Goal: Task Accomplishment & Management: Use online tool/utility

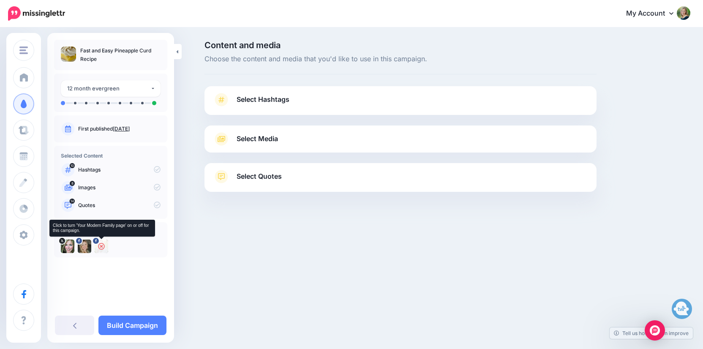
click at [101, 247] on icon at bounding box center [101, 246] width 7 height 7
click at [260, 102] on span "Select Hashtags" at bounding box center [263, 99] width 53 height 11
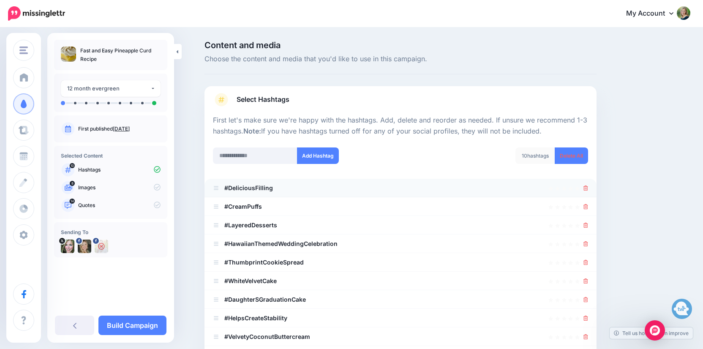
click at [592, 190] on li "#DeliciousFilling" at bounding box center [401, 188] width 392 height 19
click at [587, 187] on icon at bounding box center [586, 188] width 5 height 5
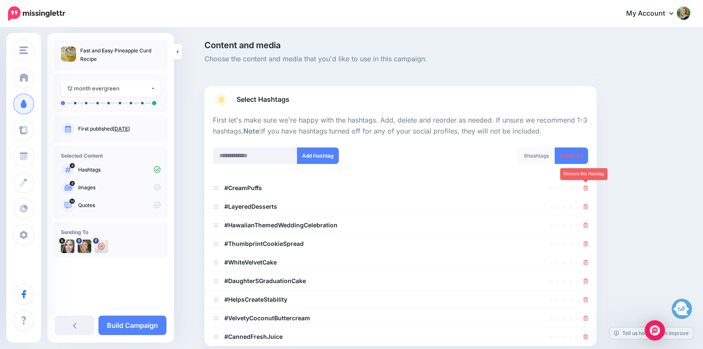
click at [587, 187] on icon at bounding box center [586, 188] width 5 height 5
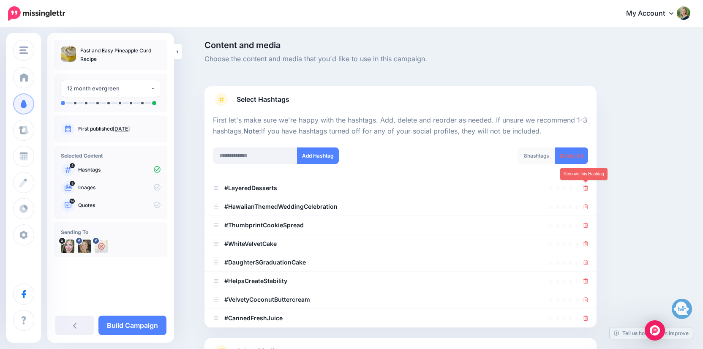
click at [587, 187] on icon at bounding box center [586, 188] width 5 height 5
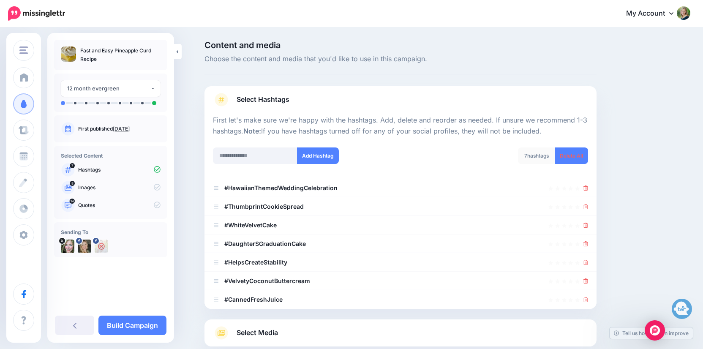
click at [587, 187] on icon at bounding box center [586, 188] width 5 height 5
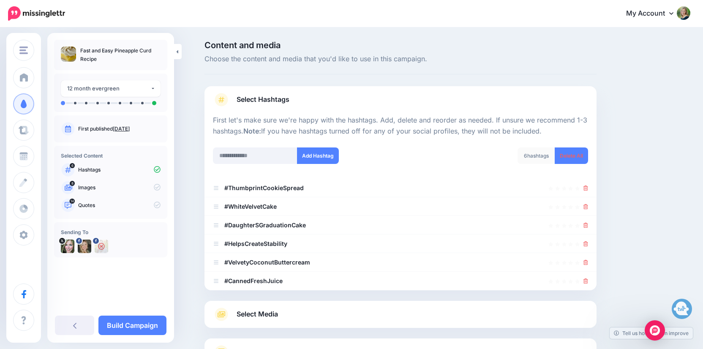
click at [587, 187] on icon at bounding box center [586, 188] width 5 height 5
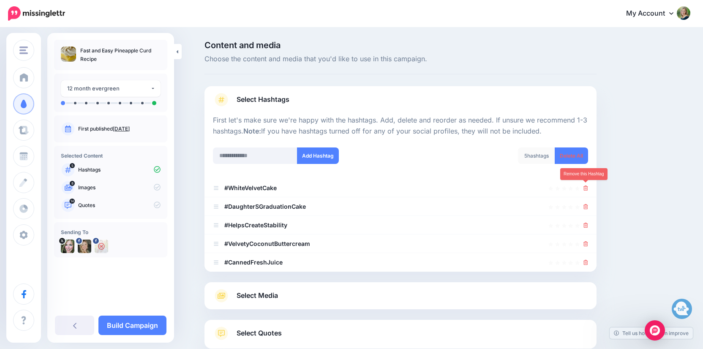
click at [587, 187] on icon at bounding box center [586, 188] width 5 height 5
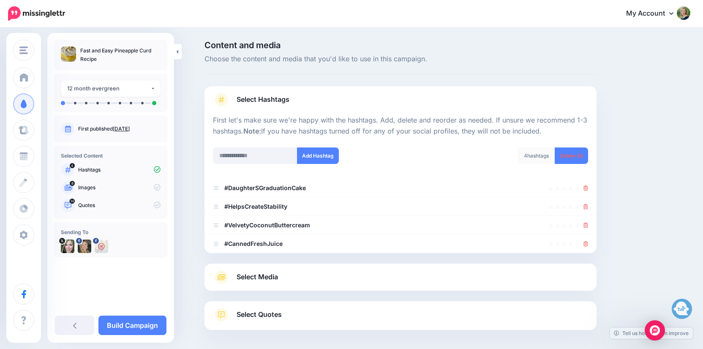
click at [587, 187] on icon at bounding box center [586, 188] width 5 height 5
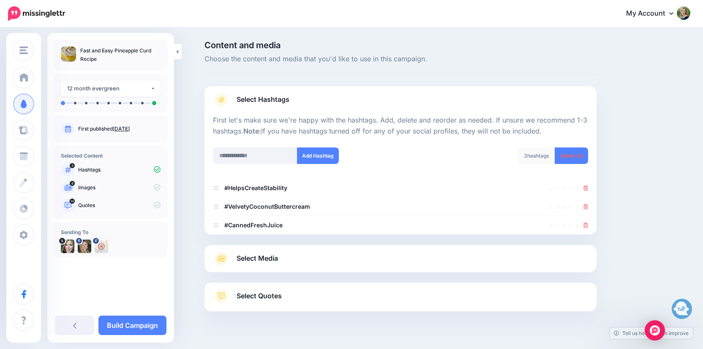
click at [587, 187] on icon at bounding box center [586, 188] width 5 height 5
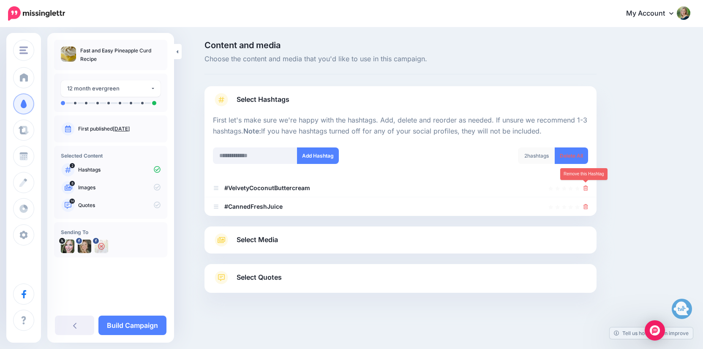
click at [587, 187] on icon at bounding box center [586, 188] width 5 height 5
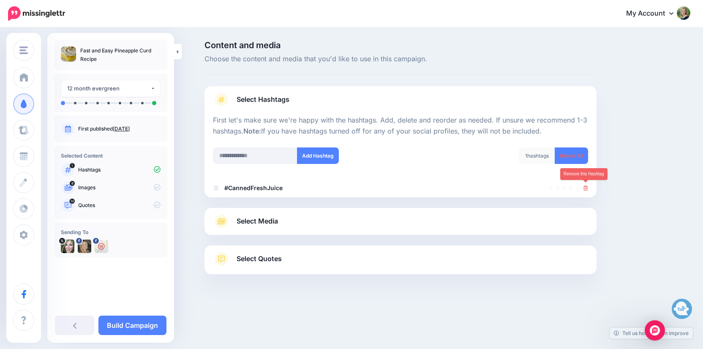
click at [587, 187] on icon at bounding box center [586, 188] width 5 height 5
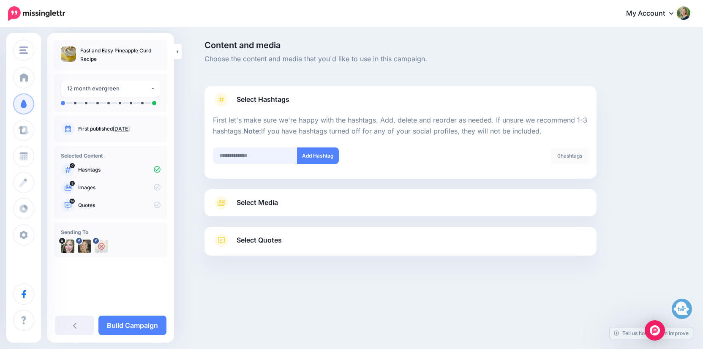
click at [242, 157] on input "text" at bounding box center [255, 156] width 85 height 16
type input "*****"
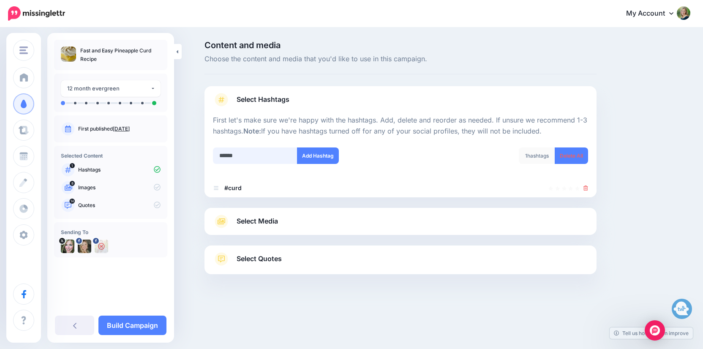
type input "*******"
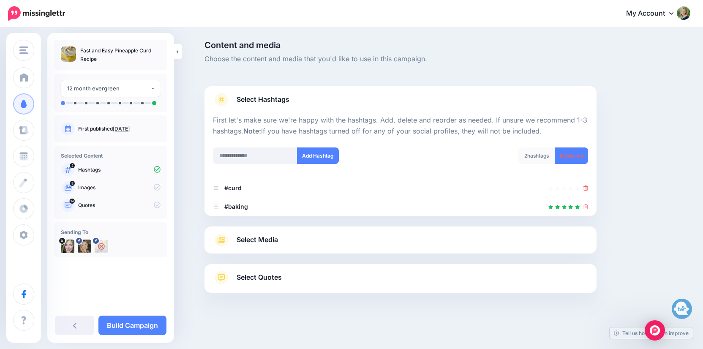
click at [242, 237] on span "Select Media" at bounding box center [257, 239] width 41 height 11
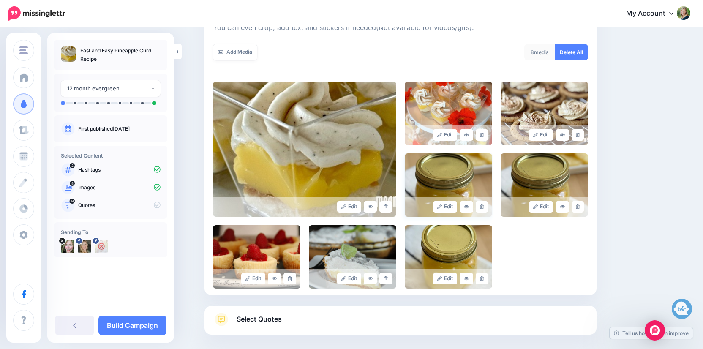
scroll to position [145, 0]
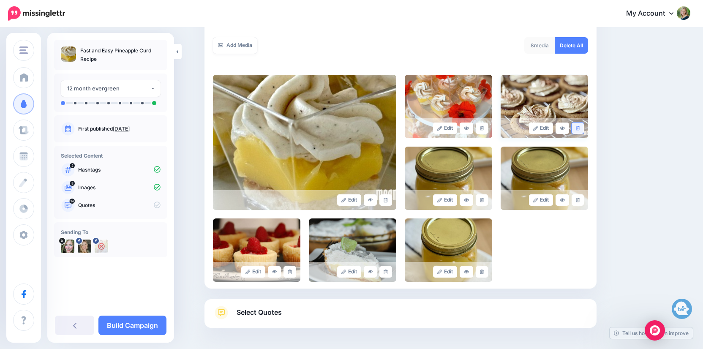
click at [577, 128] on icon at bounding box center [578, 128] width 4 height 5
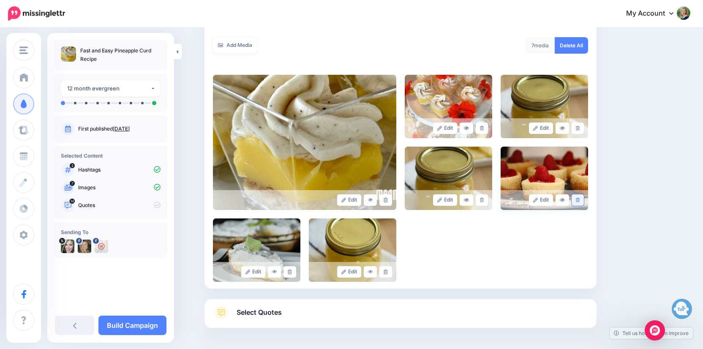
click at [575, 197] on link at bounding box center [578, 199] width 12 height 11
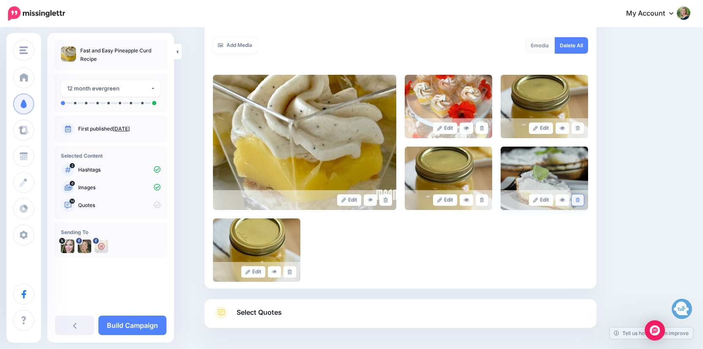
click at [577, 200] on icon at bounding box center [578, 200] width 4 height 5
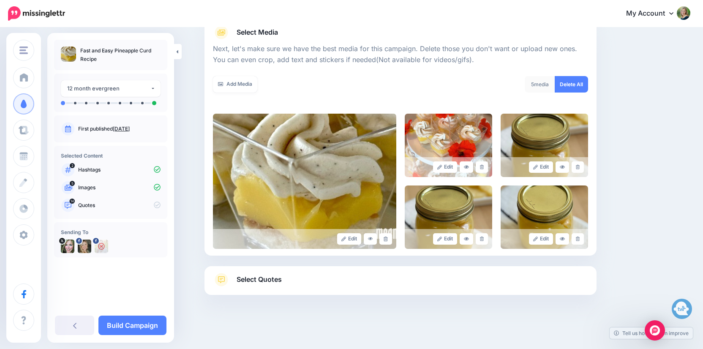
scroll to position [106, 0]
click at [301, 279] on link "Select Quotes" at bounding box center [400, 284] width 375 height 22
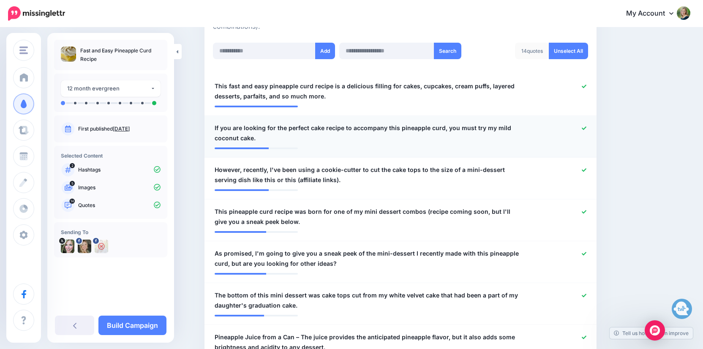
scroll to position [230, 0]
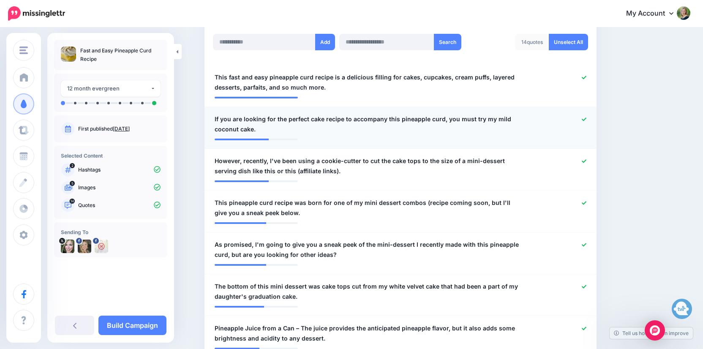
click at [586, 117] on icon at bounding box center [584, 119] width 5 height 5
click at [583, 159] on icon at bounding box center [584, 161] width 5 height 5
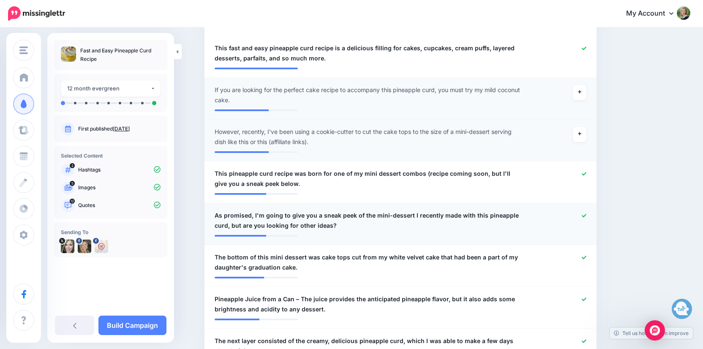
scroll to position [270, 0]
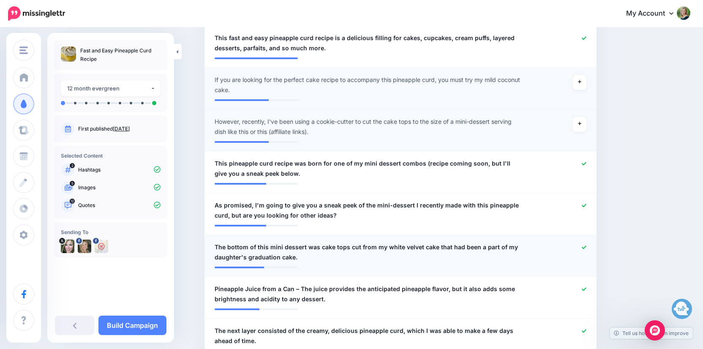
click at [583, 245] on icon at bounding box center [584, 247] width 5 height 5
click at [587, 285] on div at bounding box center [561, 294] width 64 height 20
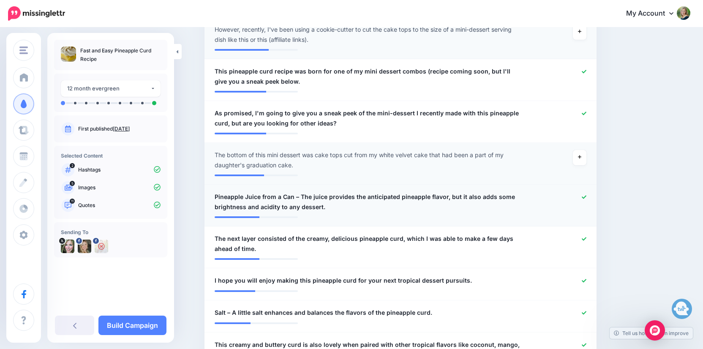
scroll to position [363, 0]
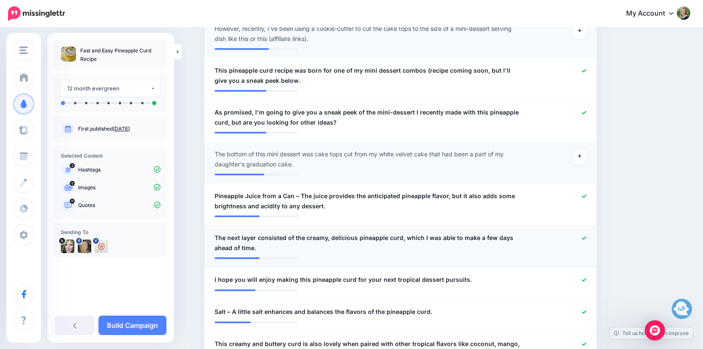
click at [585, 237] on icon at bounding box center [584, 238] width 5 height 5
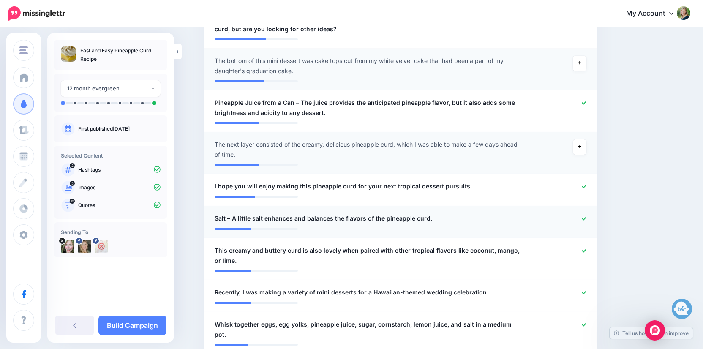
scroll to position [459, 0]
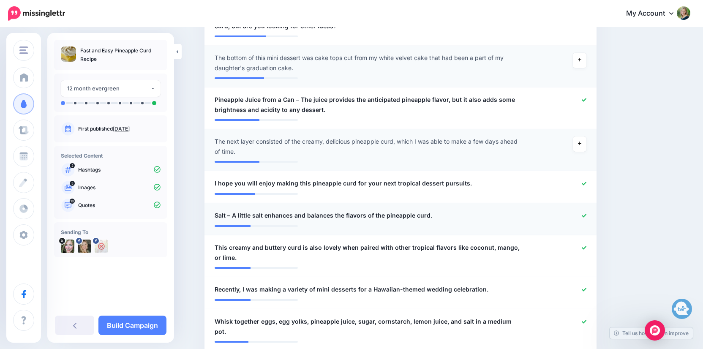
click at [588, 214] on div at bounding box center [561, 216] width 64 height 11
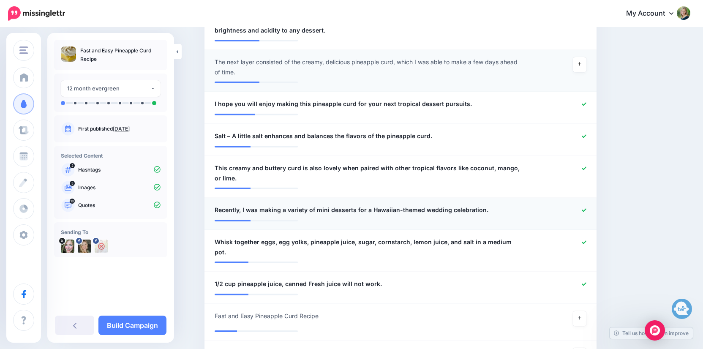
scroll to position [545, 0]
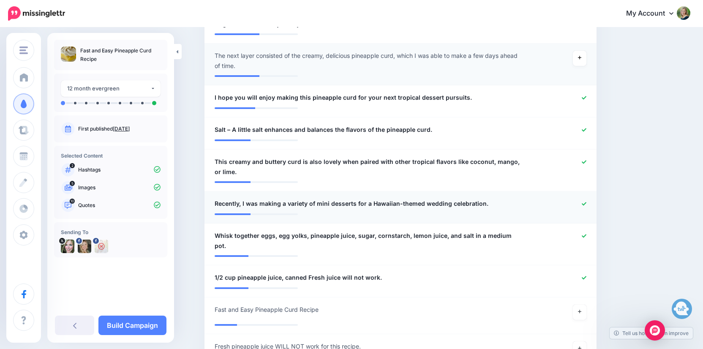
click at [586, 202] on icon at bounding box center [584, 204] width 5 height 5
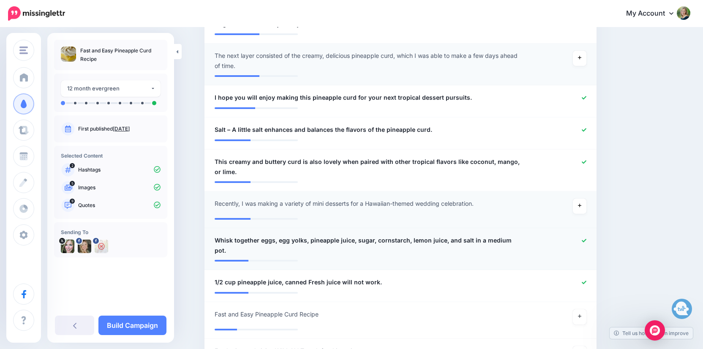
click at [584, 242] on div at bounding box center [561, 245] width 64 height 20
click at [582, 239] on icon at bounding box center [584, 240] width 5 height 5
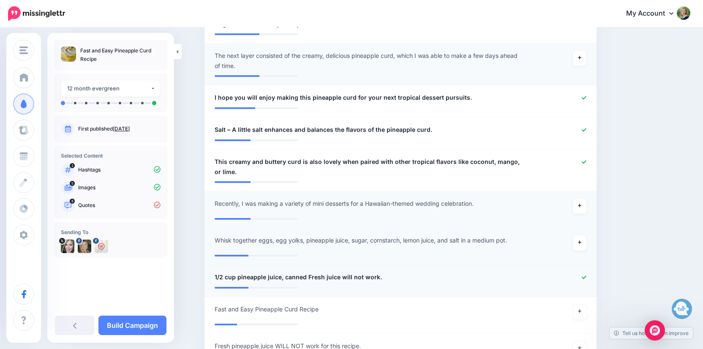
click at [584, 277] on icon at bounding box center [584, 277] width 5 height 5
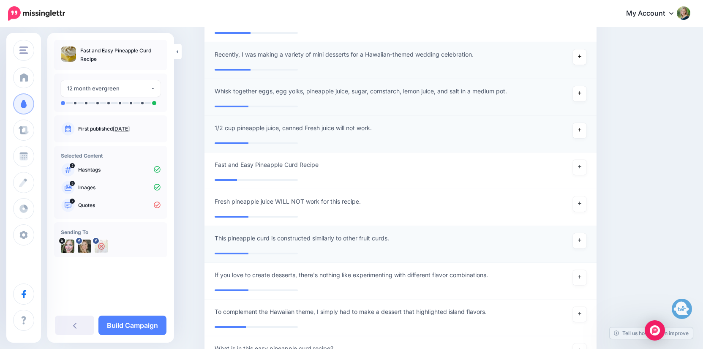
scroll to position [699, 0]
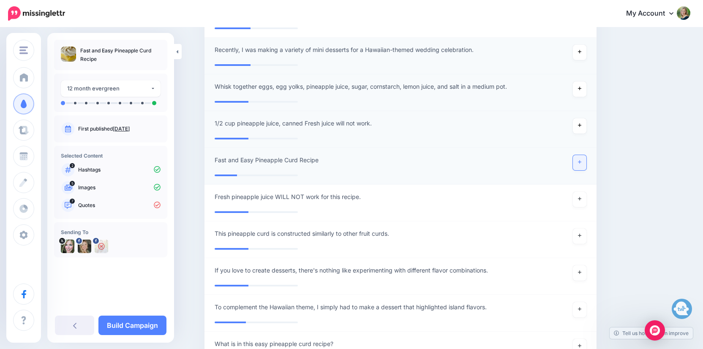
click at [581, 161] on icon at bounding box center [579, 162] width 3 height 3
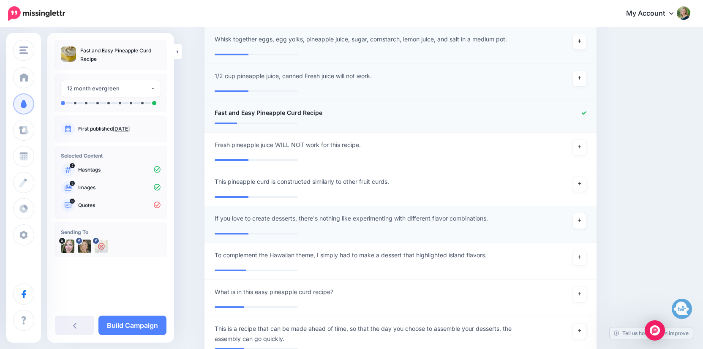
scroll to position [747, 0]
click at [580, 220] on icon at bounding box center [579, 220] width 3 height 5
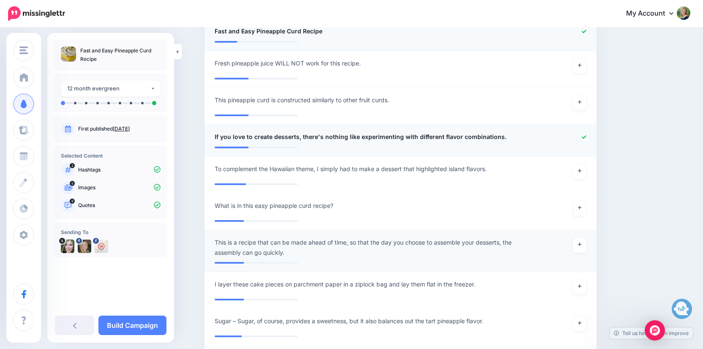
scroll to position [830, 0]
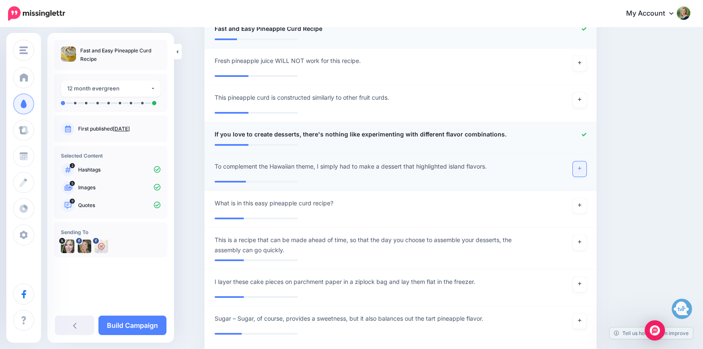
click at [578, 169] on link at bounding box center [580, 168] width 14 height 15
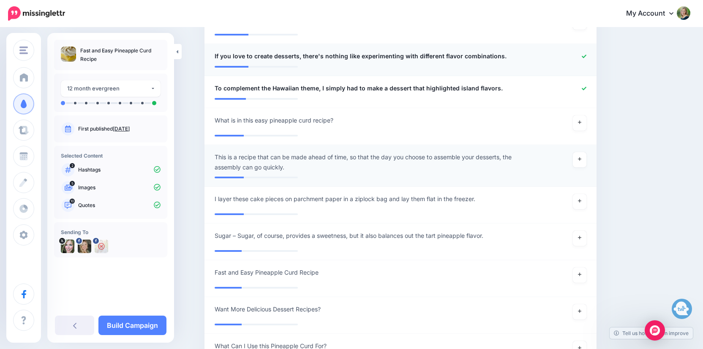
scroll to position [912, 0]
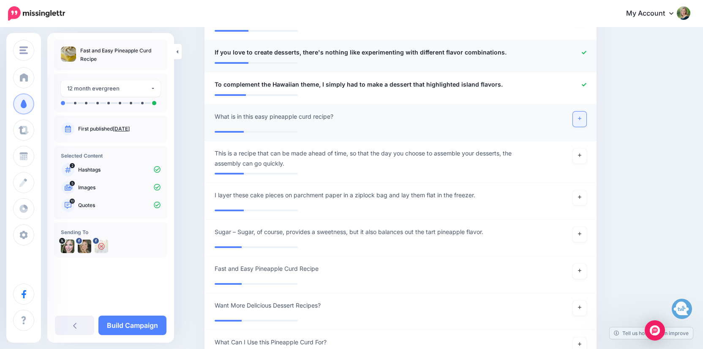
click at [582, 113] on link at bounding box center [580, 119] width 14 height 15
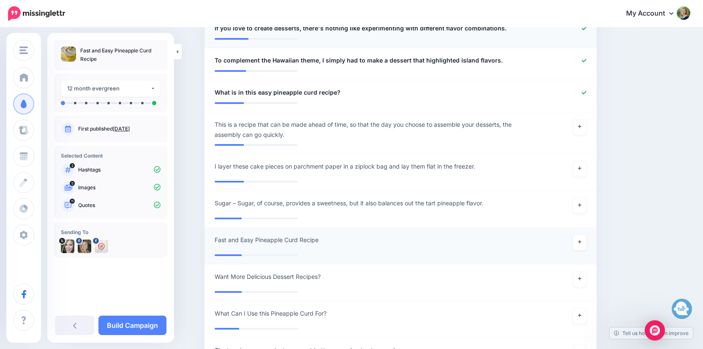
scroll to position [938, 0]
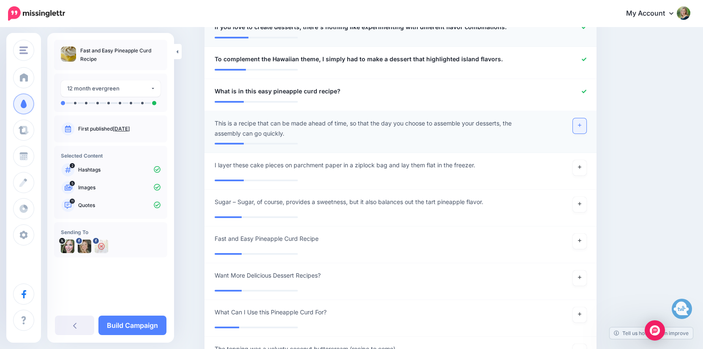
click at [575, 127] on link at bounding box center [580, 125] width 14 height 15
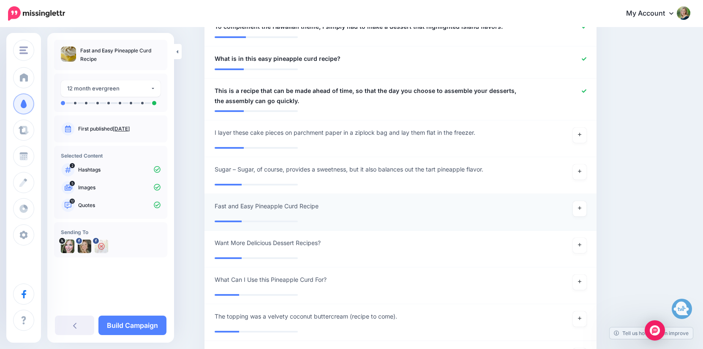
scroll to position [973, 0]
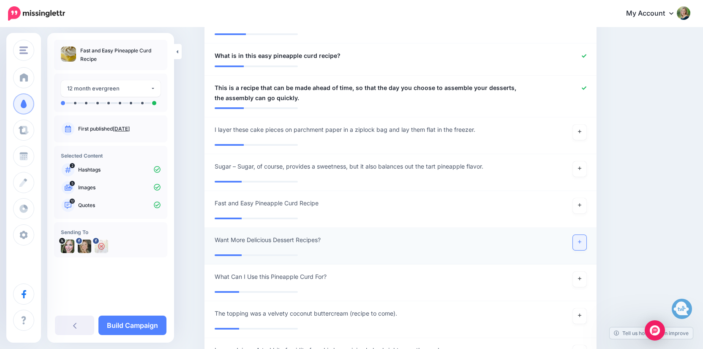
click at [582, 239] on link at bounding box center [580, 242] width 14 height 15
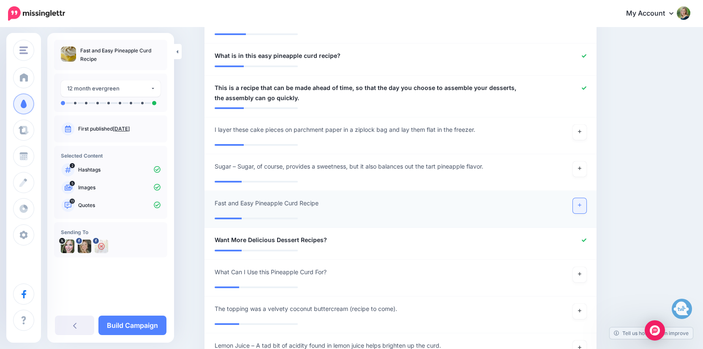
click at [577, 202] on link at bounding box center [580, 205] width 14 height 15
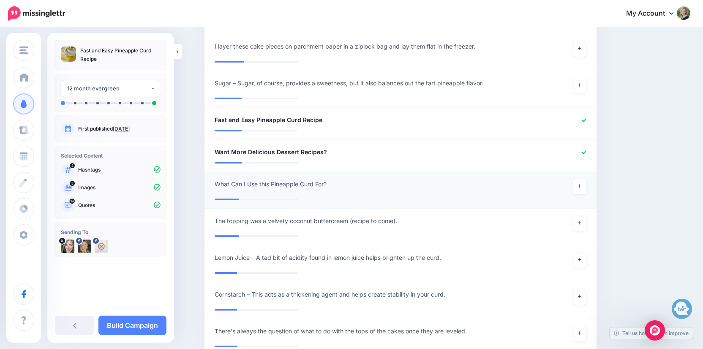
scroll to position [1058, 0]
click at [138, 324] on link "Build Campaign" at bounding box center [132, 325] width 68 height 19
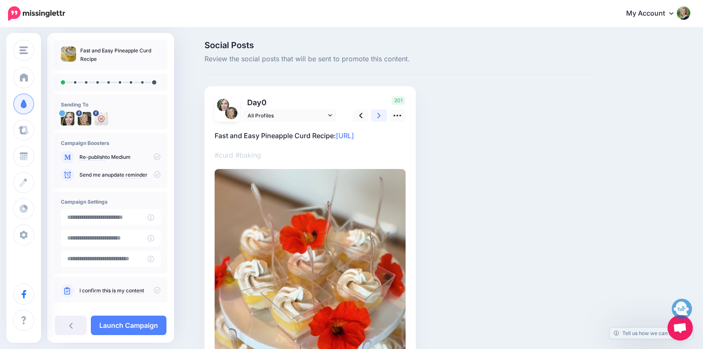
click at [381, 115] on icon at bounding box center [378, 115] width 3 height 9
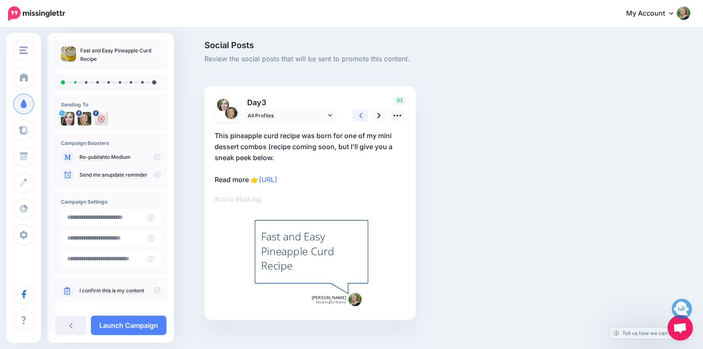
click at [365, 115] on link at bounding box center [361, 115] width 16 height 12
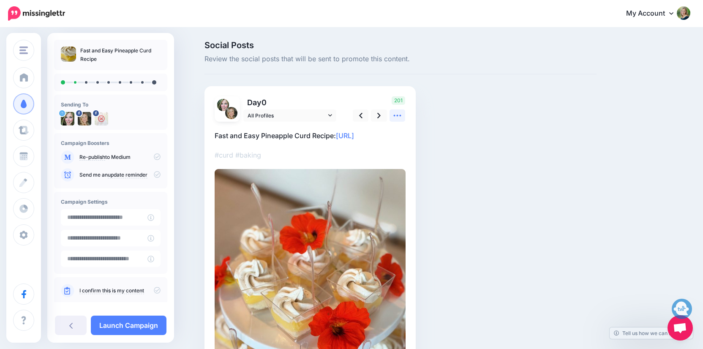
click at [402, 116] on icon at bounding box center [397, 115] width 9 height 9
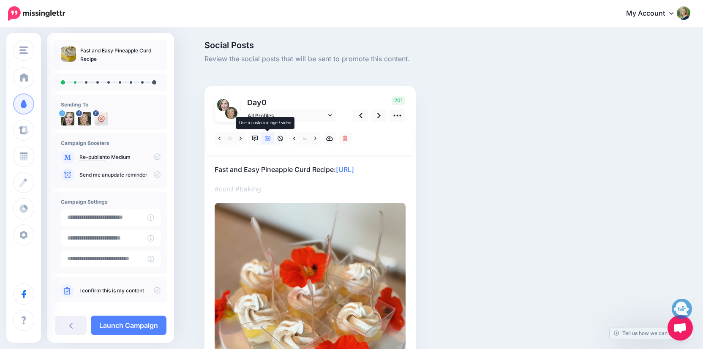
click at [268, 137] on icon at bounding box center [268, 139] width 6 height 6
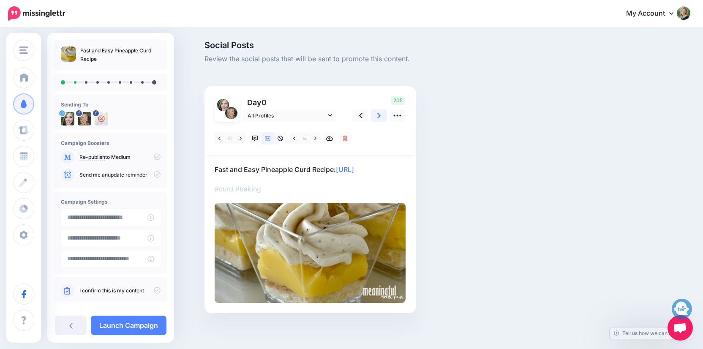
click at [381, 115] on icon at bounding box center [378, 115] width 3 height 9
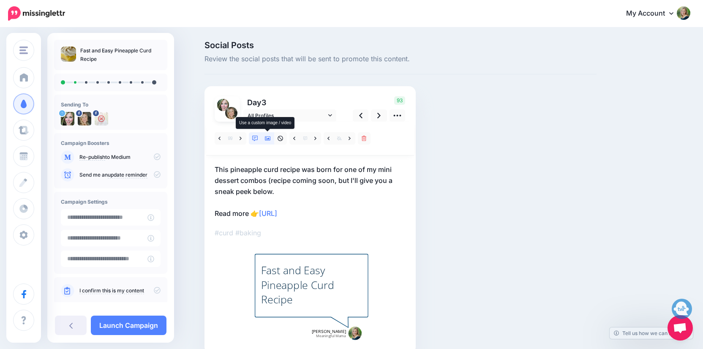
click at [268, 138] on icon at bounding box center [268, 139] width 6 height 4
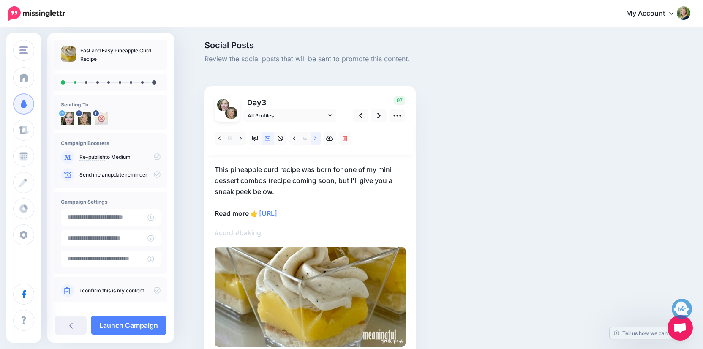
click at [318, 138] on link at bounding box center [316, 138] width 11 height 12
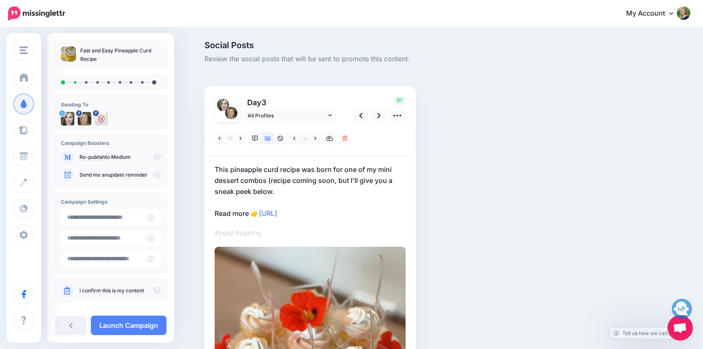
scroll to position [21, 0]
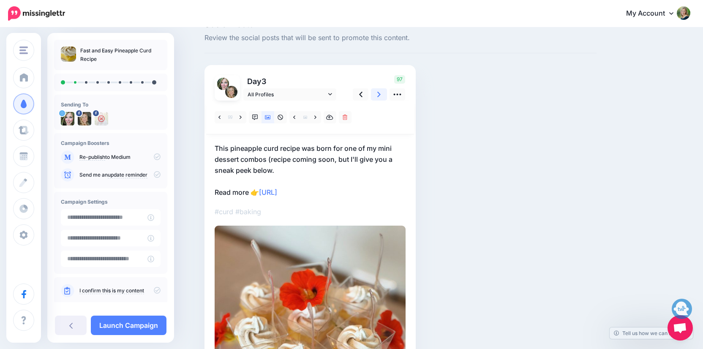
click at [377, 92] on icon at bounding box center [378, 94] width 3 height 9
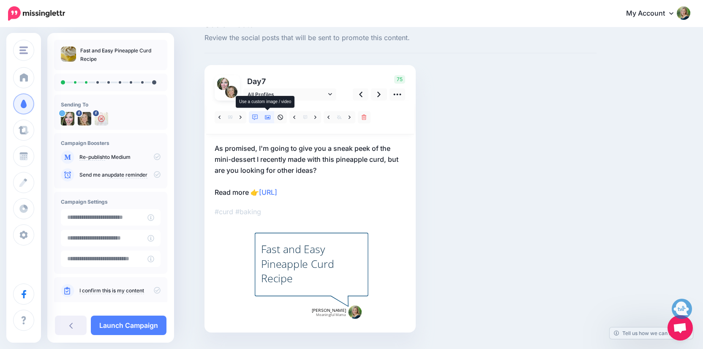
click at [268, 119] on icon at bounding box center [268, 117] width 6 height 4
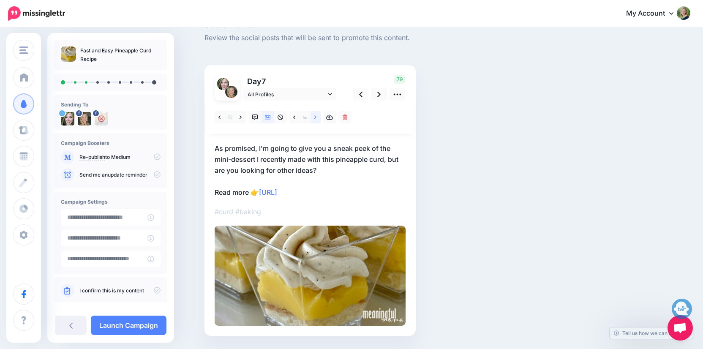
click at [317, 118] on icon at bounding box center [315, 118] width 2 height 6
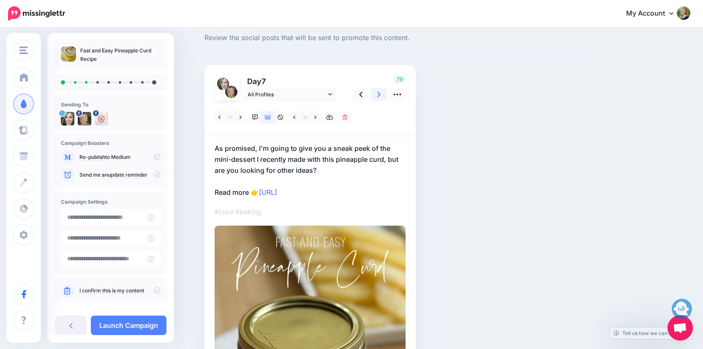
click at [380, 96] on icon at bounding box center [378, 94] width 3 height 9
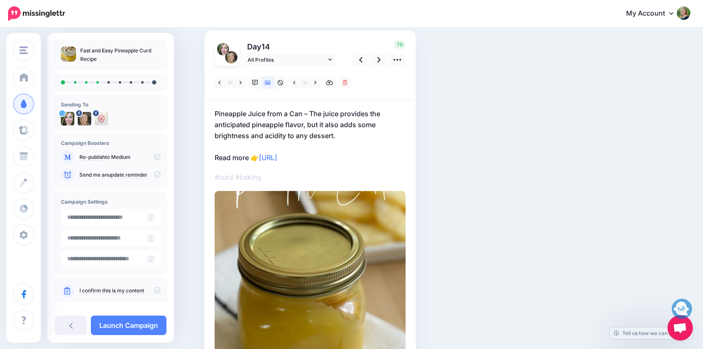
scroll to position [48, 0]
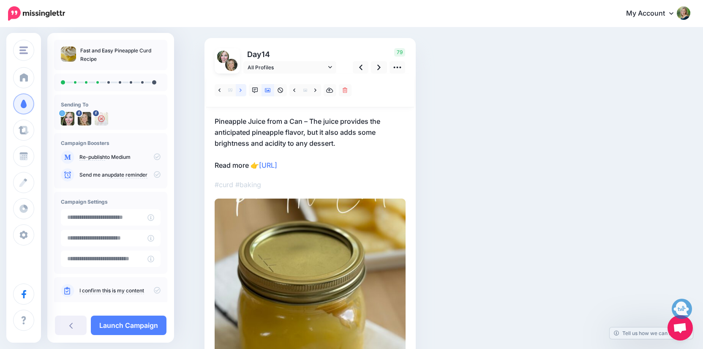
click at [241, 90] on icon at bounding box center [241, 89] width 2 height 3
click at [379, 68] on icon at bounding box center [378, 67] width 3 height 5
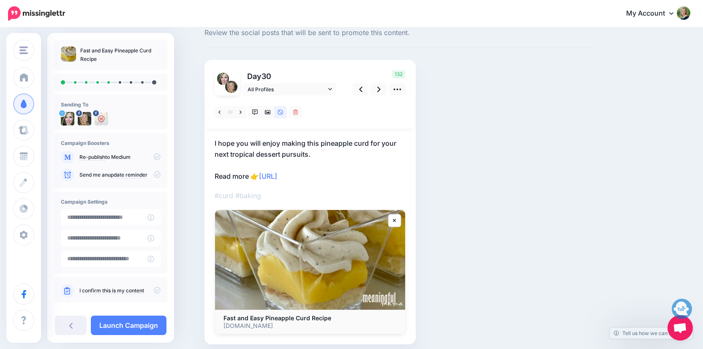
scroll to position [31, 0]
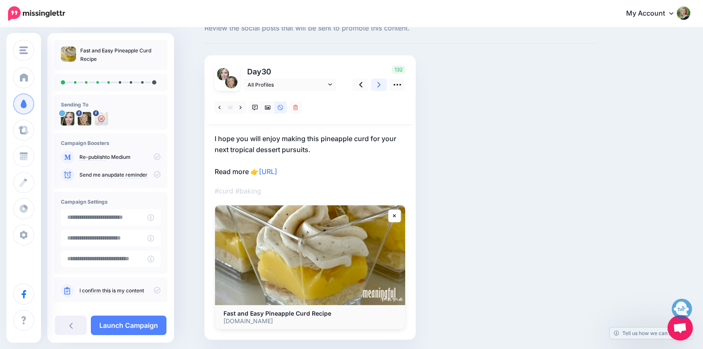
click at [380, 87] on icon at bounding box center [378, 84] width 3 height 9
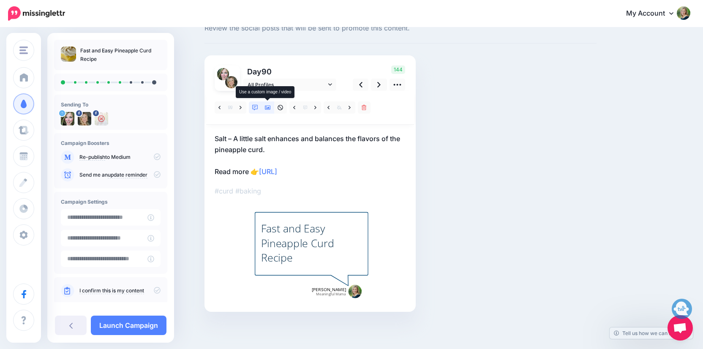
click at [269, 108] on icon at bounding box center [268, 108] width 6 height 4
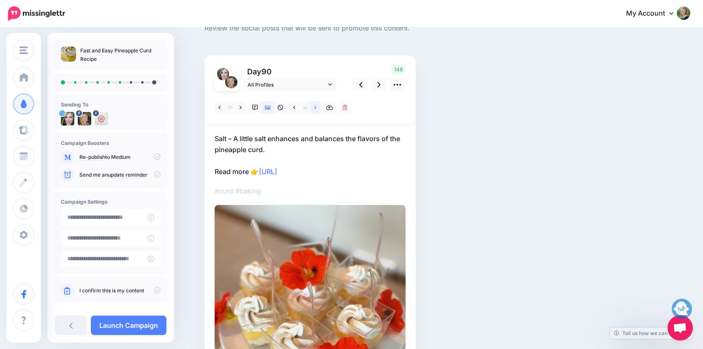
click at [315, 108] on icon at bounding box center [315, 107] width 2 height 3
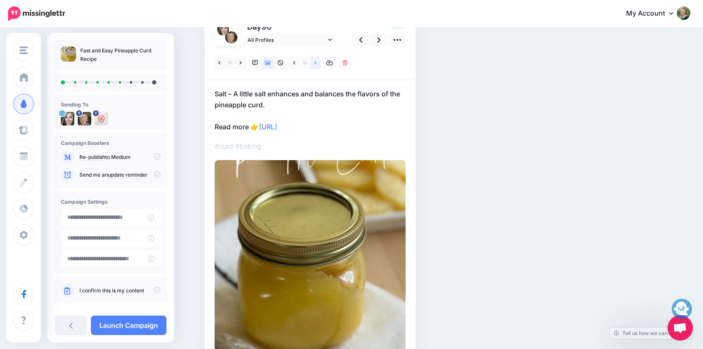
scroll to position [76, 0]
click at [316, 60] on icon at bounding box center [315, 63] width 2 height 6
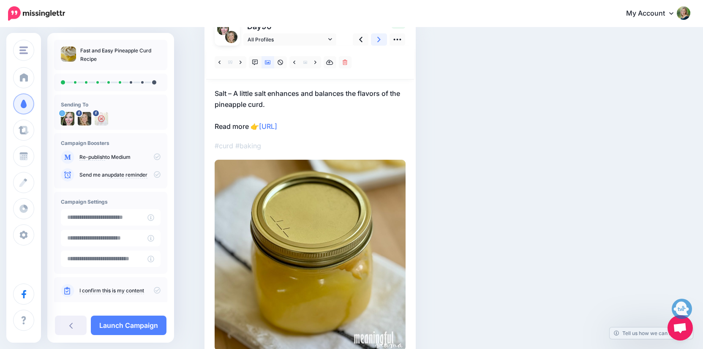
click at [379, 40] on icon at bounding box center [378, 39] width 3 height 5
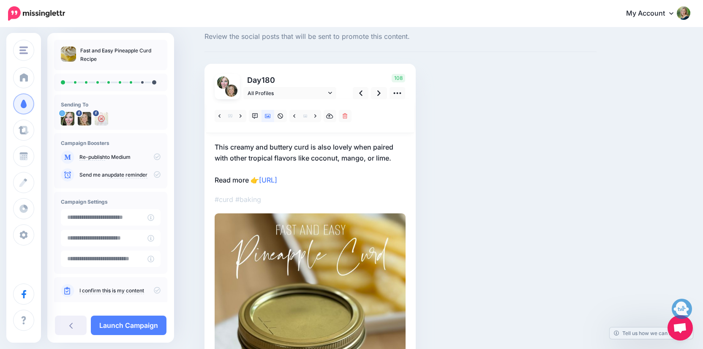
scroll to position [8, 0]
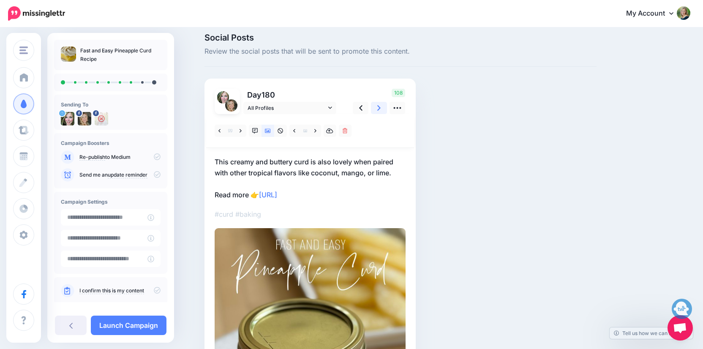
click at [377, 108] on link at bounding box center [379, 108] width 16 height 12
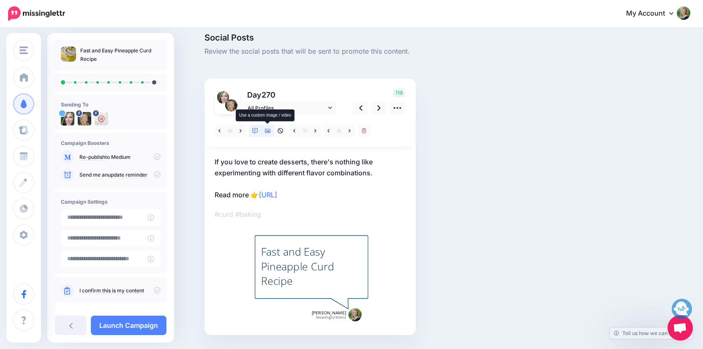
click at [269, 132] on icon at bounding box center [268, 131] width 6 height 4
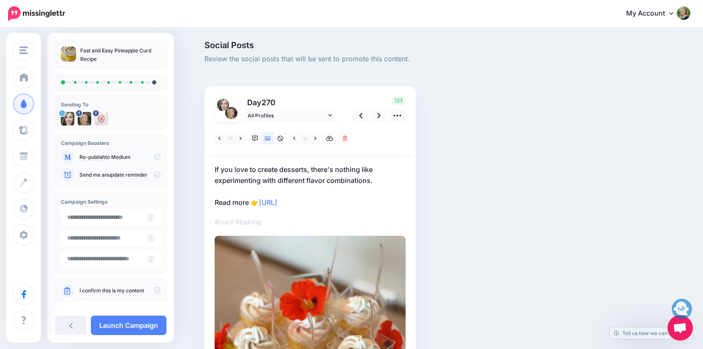
scroll to position [0, 0]
click at [378, 115] on icon at bounding box center [378, 115] width 3 height 9
click at [313, 137] on link at bounding box center [316, 138] width 11 height 12
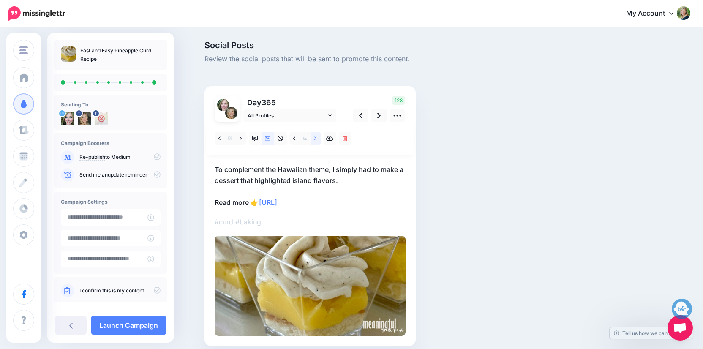
click at [313, 138] on link at bounding box center [316, 138] width 11 height 12
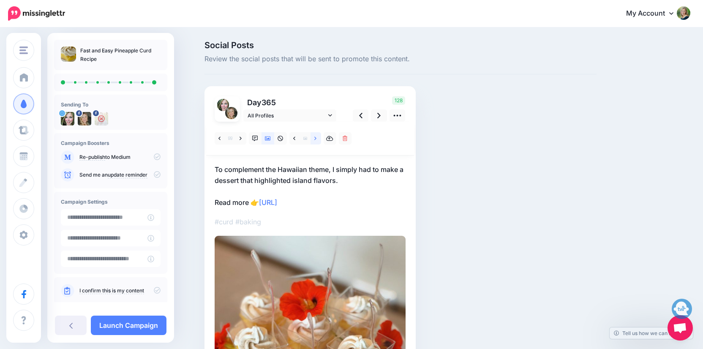
click at [313, 138] on link at bounding box center [316, 138] width 11 height 12
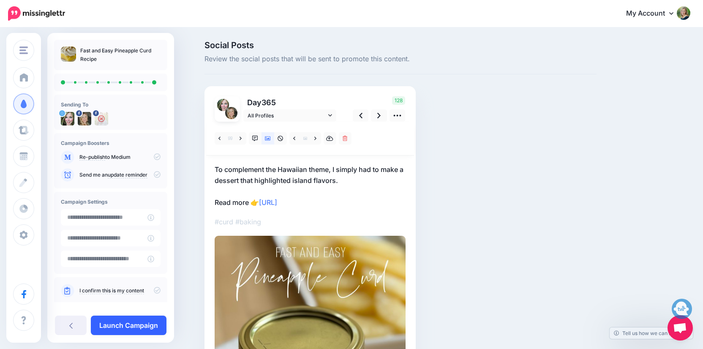
click at [134, 328] on link "Launch Campaign" at bounding box center [129, 325] width 76 height 19
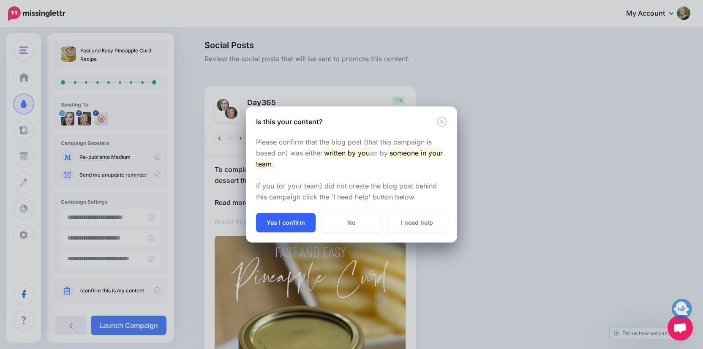
click at [293, 229] on button "Yes I confirm" at bounding box center [286, 222] width 60 height 19
